Goal: Task Accomplishment & Management: Use online tool/utility

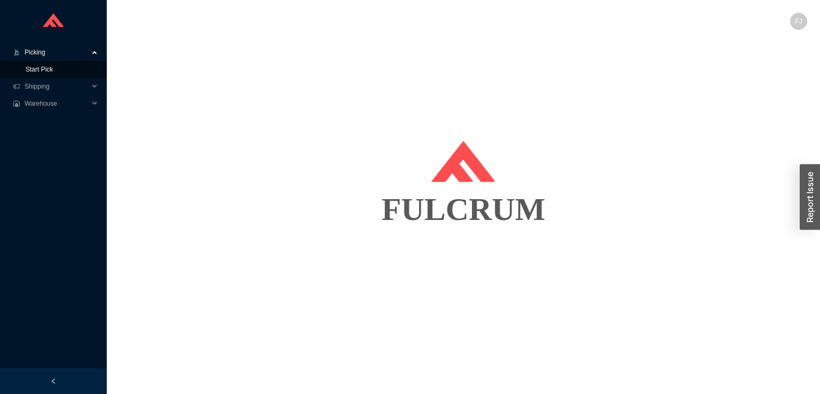
click at [53, 73] on link "Start Pick" at bounding box center [39, 69] width 27 height 7
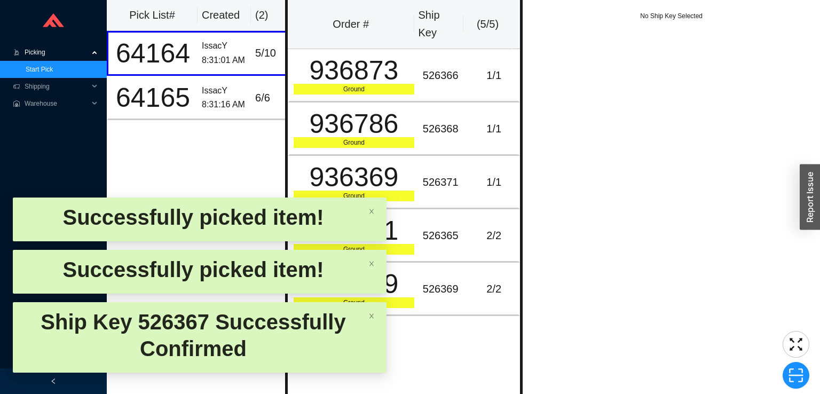
click at [26, 66] on link "Start Pick" at bounding box center [39, 69] width 27 height 7
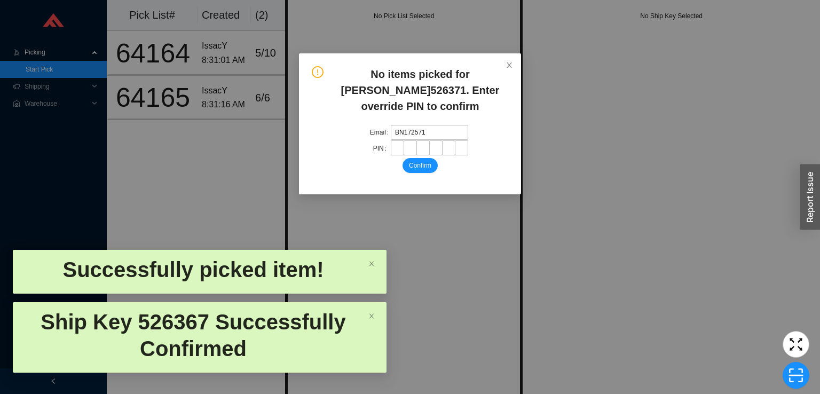
type input "BN1725718"
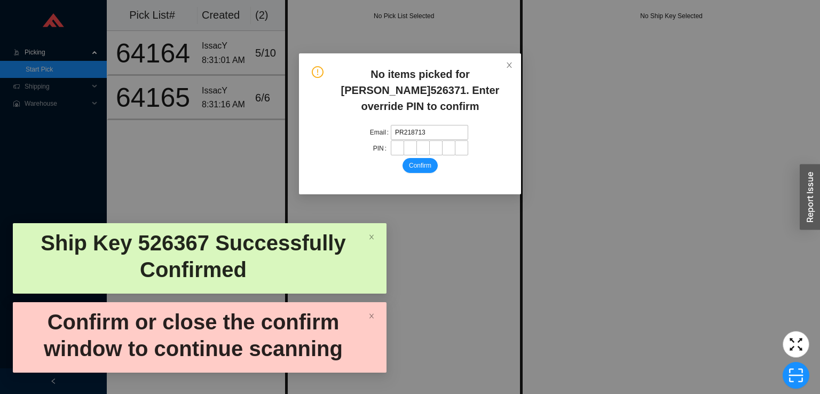
type input "PR2187138"
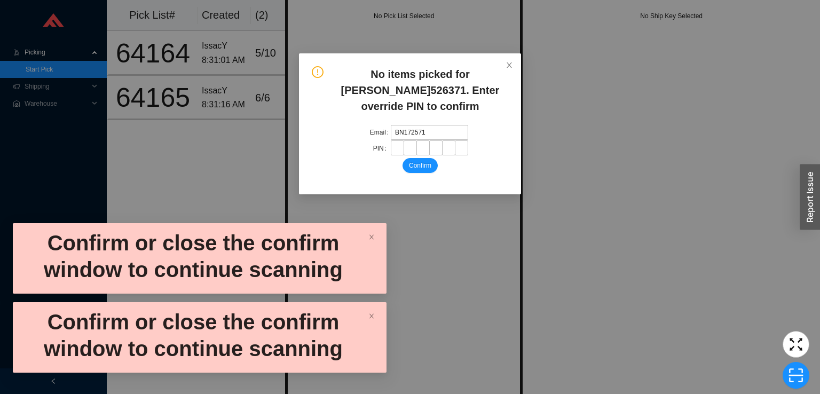
type input "BN1725717"
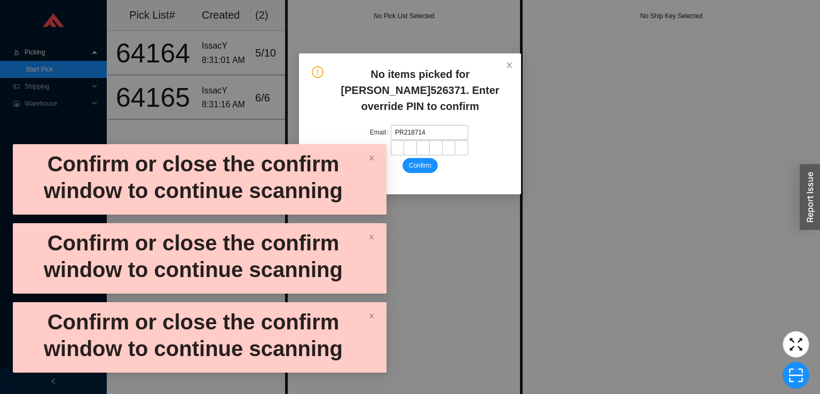
type input "PR2187141"
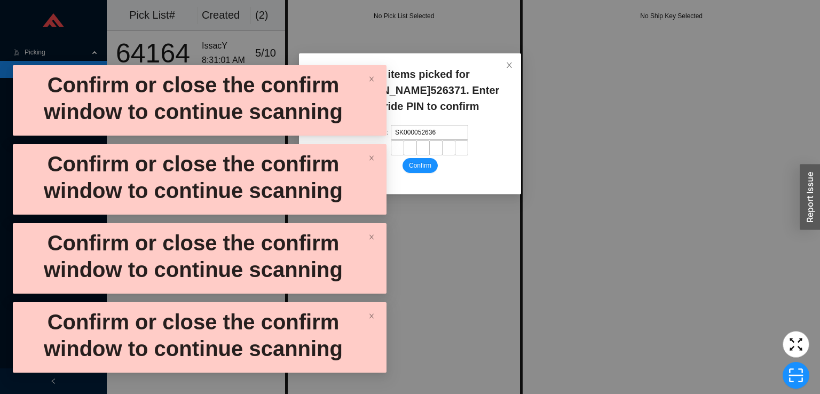
type input "SK0000526369"
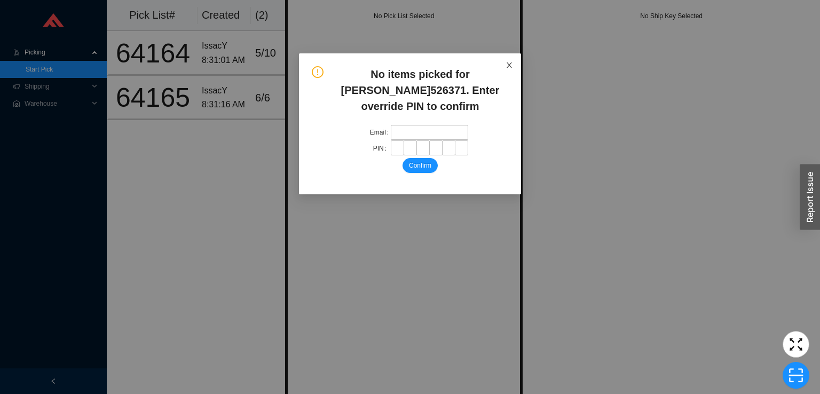
click at [502, 71] on span "Close" at bounding box center [509, 64] width 23 height 23
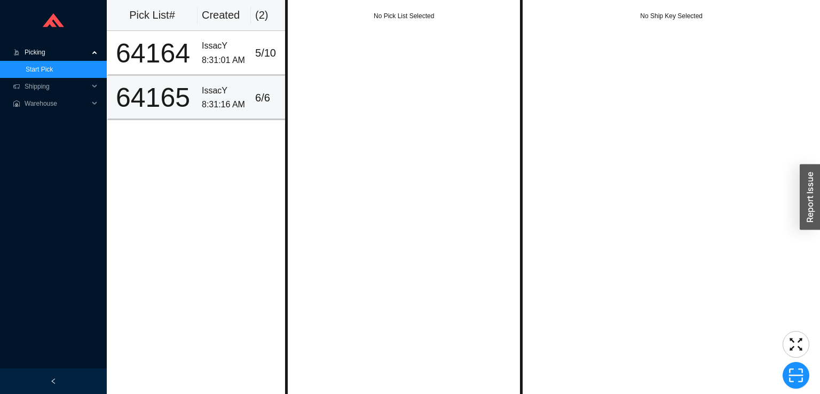
click at [190, 100] on div "64165" at bounding box center [153, 97] width 81 height 27
